Goal: Book appointment/travel/reservation

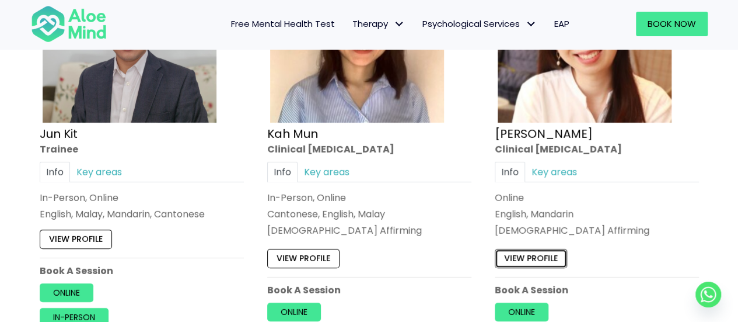
click at [538, 249] on link "View profile" at bounding box center [531, 258] width 72 height 19
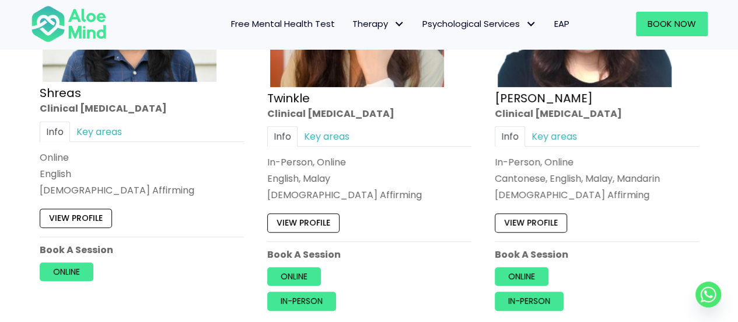
scroll to position [4655, 0]
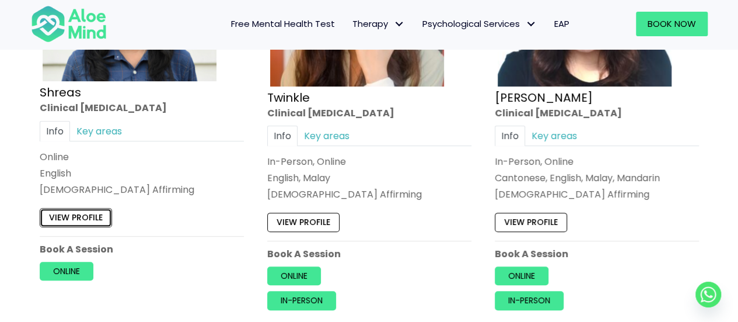
click at [58, 208] on link "View profile" at bounding box center [76, 217] width 72 height 19
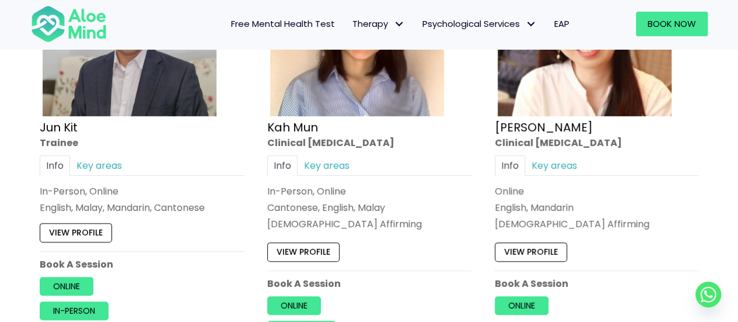
scroll to position [4195, 0]
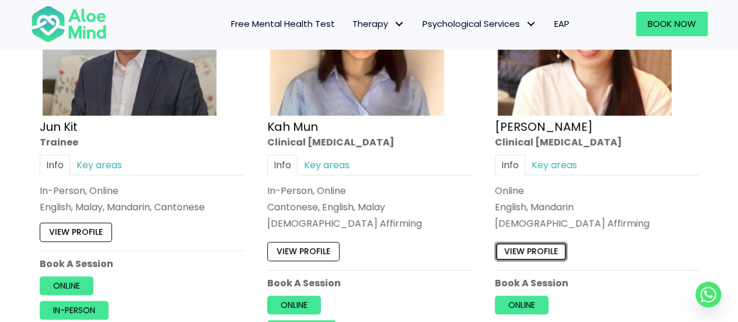
click at [555, 247] on link "View profile" at bounding box center [531, 251] width 72 height 19
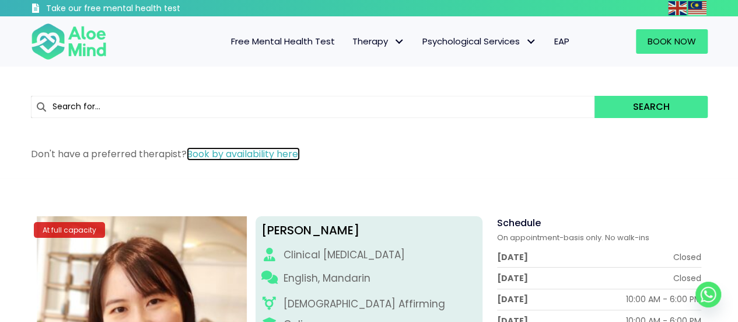
click at [253, 152] on link "Book by availability here." at bounding box center [243, 153] width 113 height 13
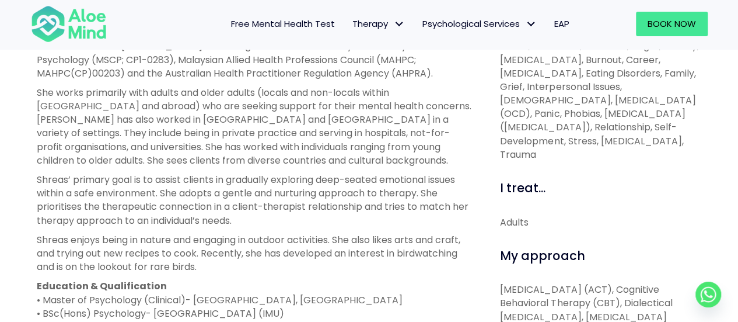
scroll to position [449, 0]
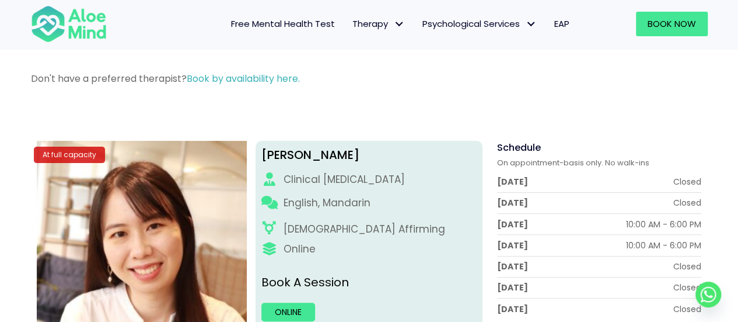
scroll to position [72, 0]
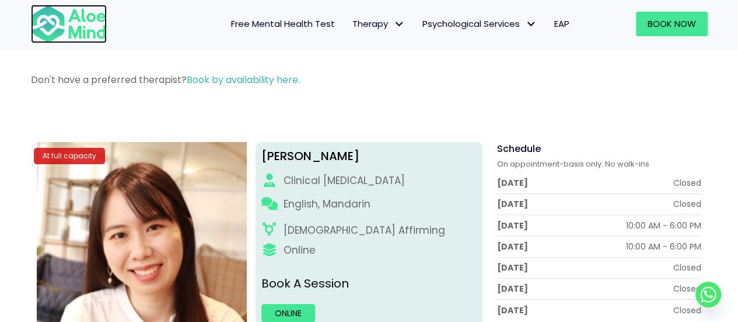
click at [78, 23] on img at bounding box center [69, 24] width 76 height 39
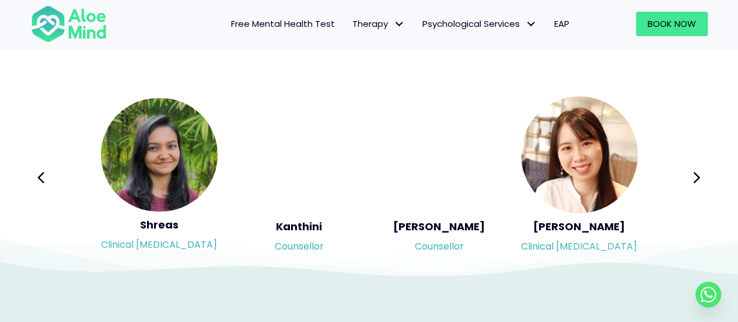
scroll to position [1942, 0]
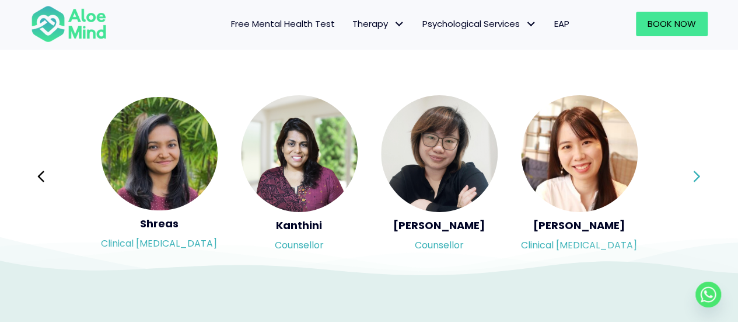
click at [697, 176] on icon at bounding box center [697, 176] width 8 height 22
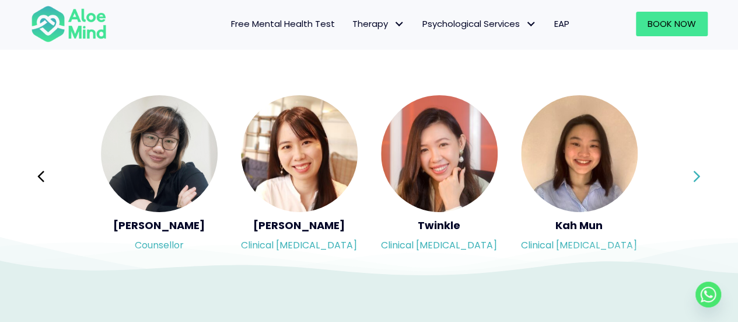
click at [697, 175] on icon at bounding box center [697, 176] width 8 height 22
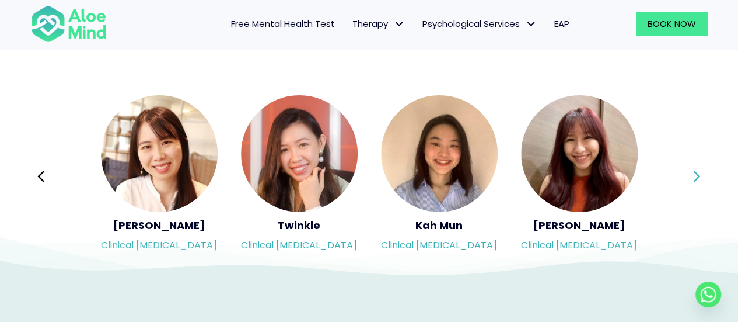
click at [697, 175] on icon at bounding box center [697, 176] width 8 height 22
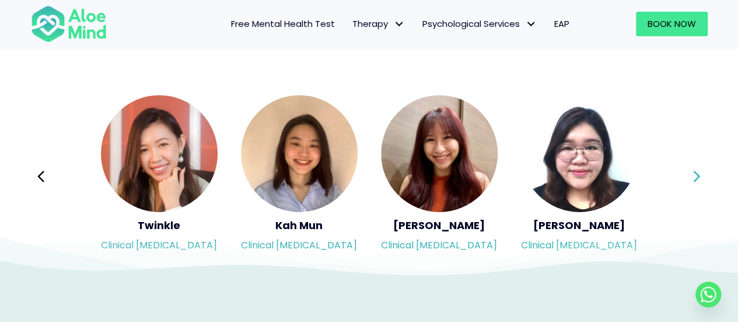
click at [697, 175] on icon at bounding box center [697, 176] width 8 height 22
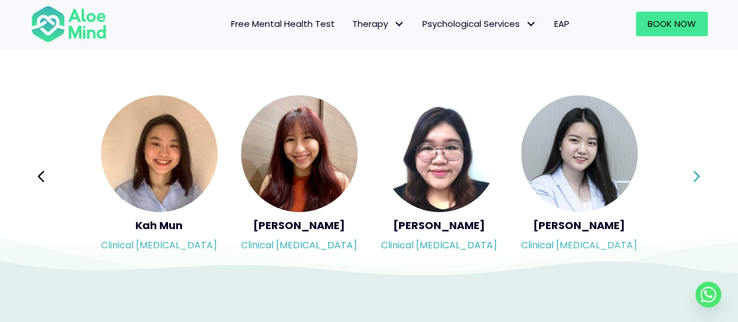
click at [697, 175] on icon at bounding box center [697, 176] width 8 height 22
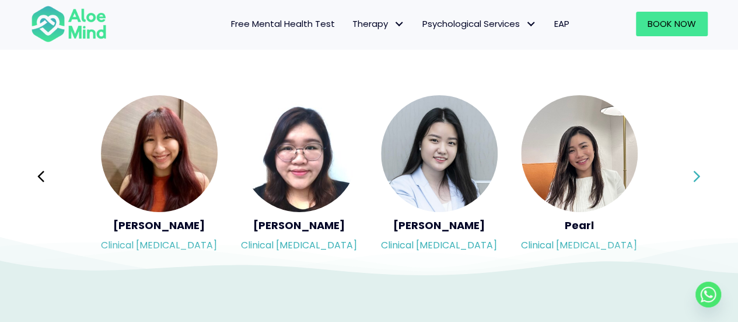
click at [697, 175] on icon at bounding box center [697, 176] width 8 height 22
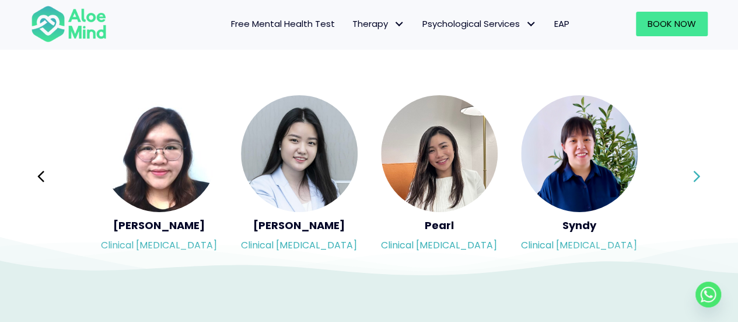
click at [697, 175] on icon at bounding box center [697, 176] width 8 height 22
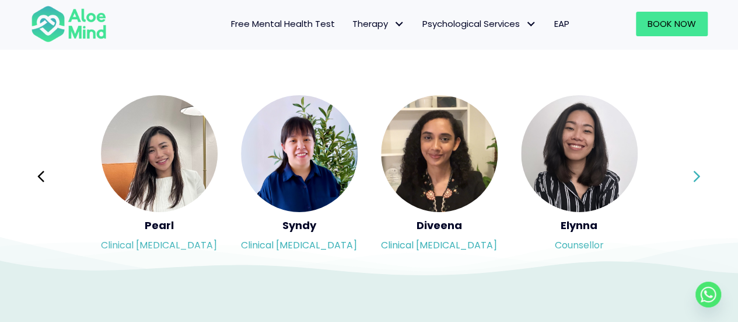
click at [697, 175] on icon at bounding box center [697, 176] width 8 height 22
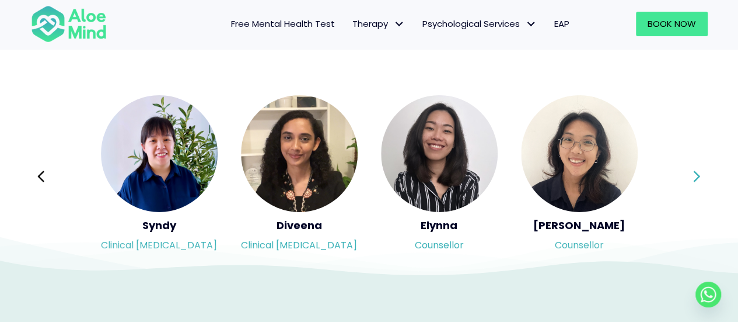
click at [697, 175] on icon at bounding box center [697, 176] width 8 height 22
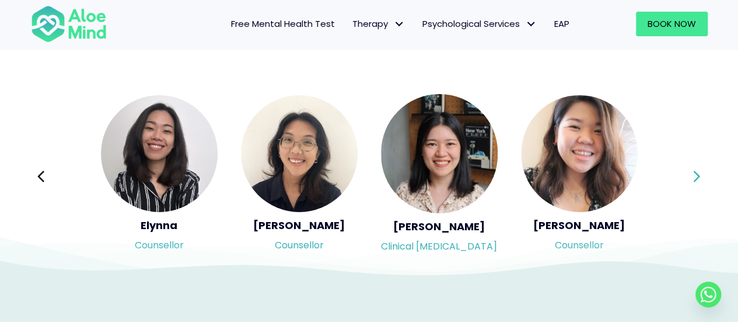
click at [697, 175] on icon at bounding box center [697, 176] width 8 height 22
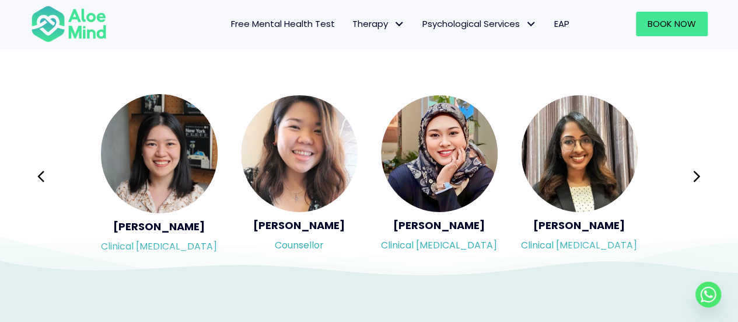
click at [696, 177] on div "Syndy Clinical psychologist Diveena Clinical psychologist Elynna Counsellor Eme…" at bounding box center [369, 176] width 677 height 165
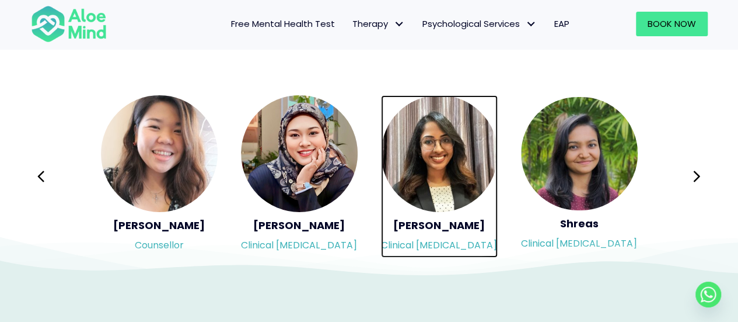
click at [447, 172] on img "Slide 4 of 3" at bounding box center [439, 153] width 117 height 117
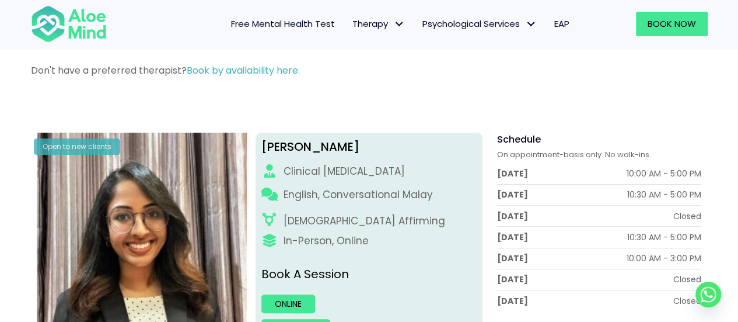
scroll to position [80, 0]
